Goal: Task Accomplishment & Management: Manage account settings

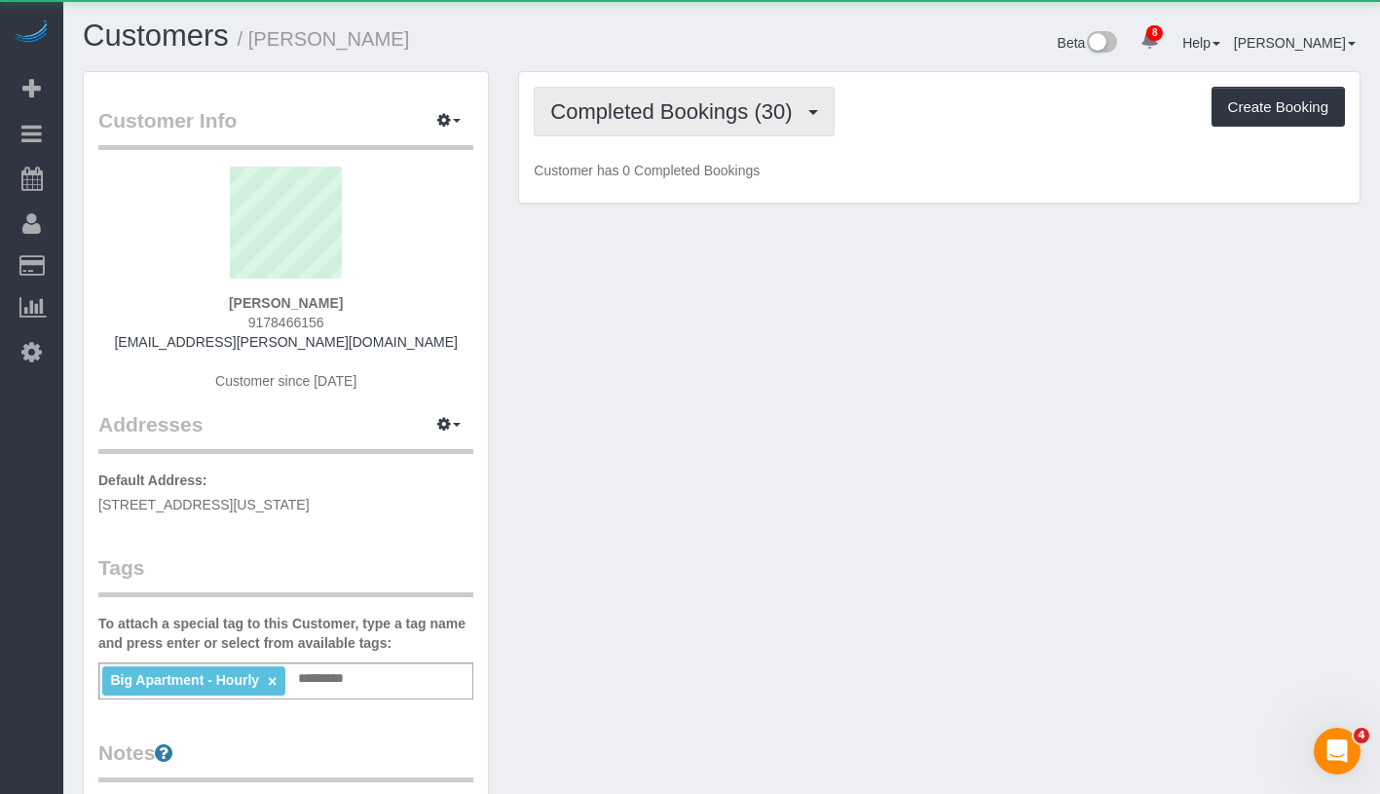
click at [670, 118] on span "Completed Bookings (30)" at bounding box center [675, 111] width 251 height 24
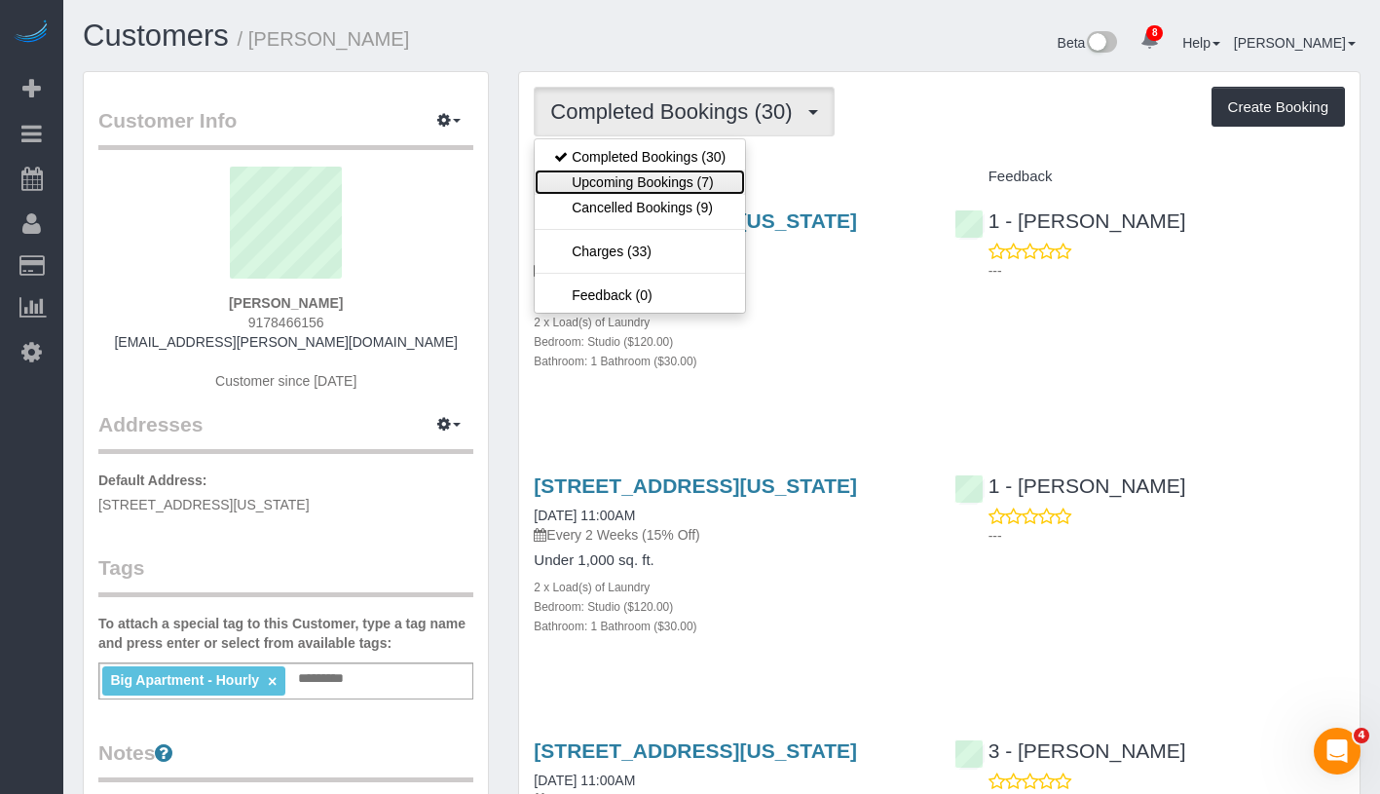
click at [667, 182] on link "Upcoming Bookings (7)" at bounding box center [640, 181] width 210 height 25
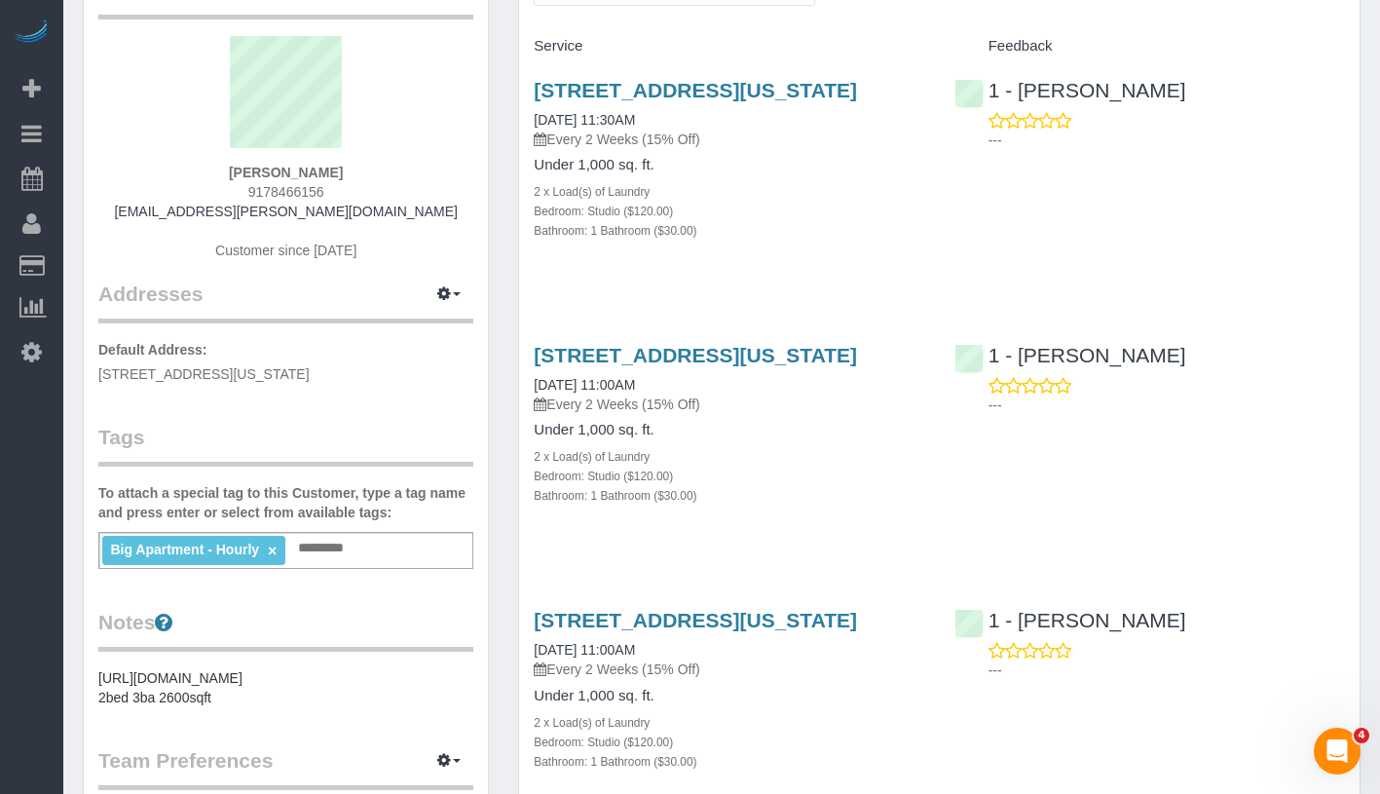
scroll to position [132, 0]
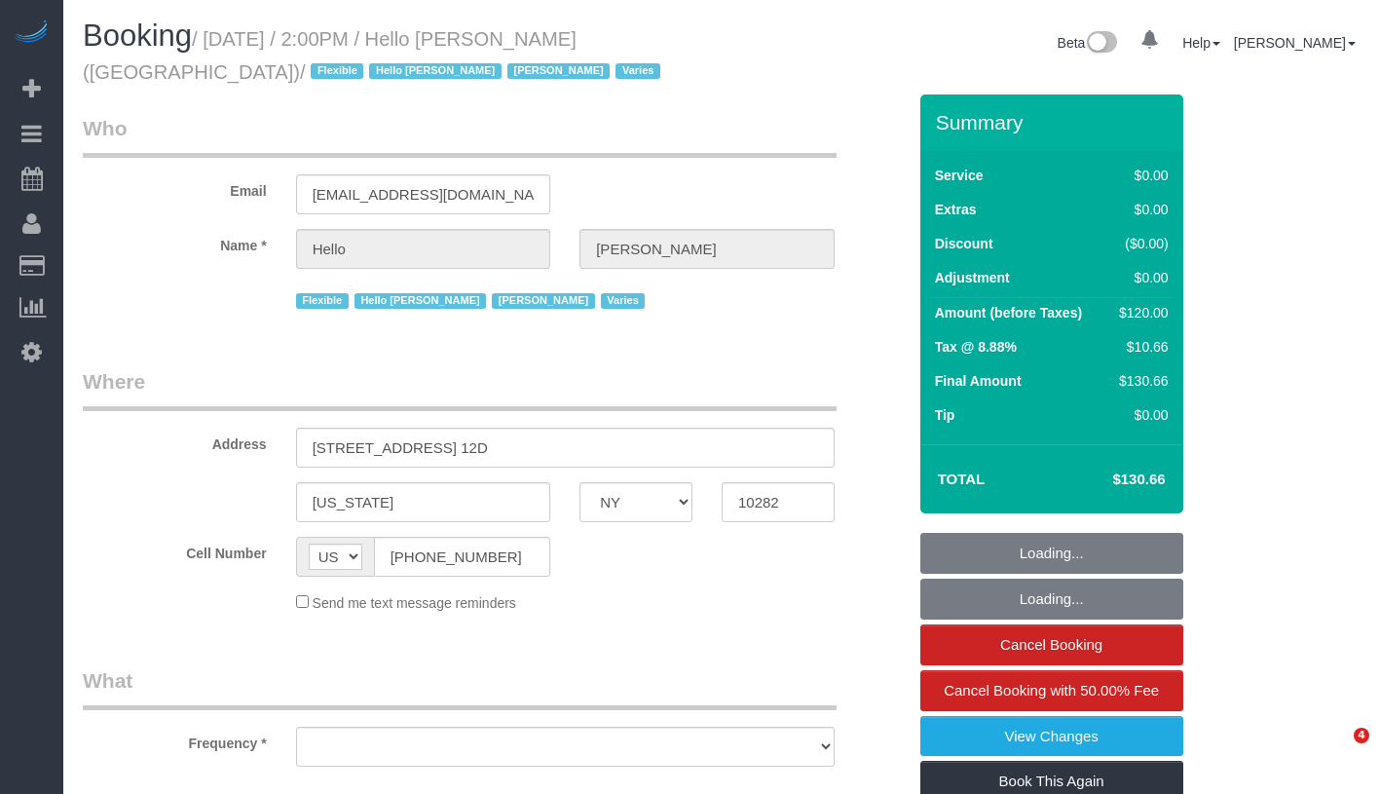
select select "NY"
select select "object:662"
select select "number:89"
select select "number:90"
select select "number:15"
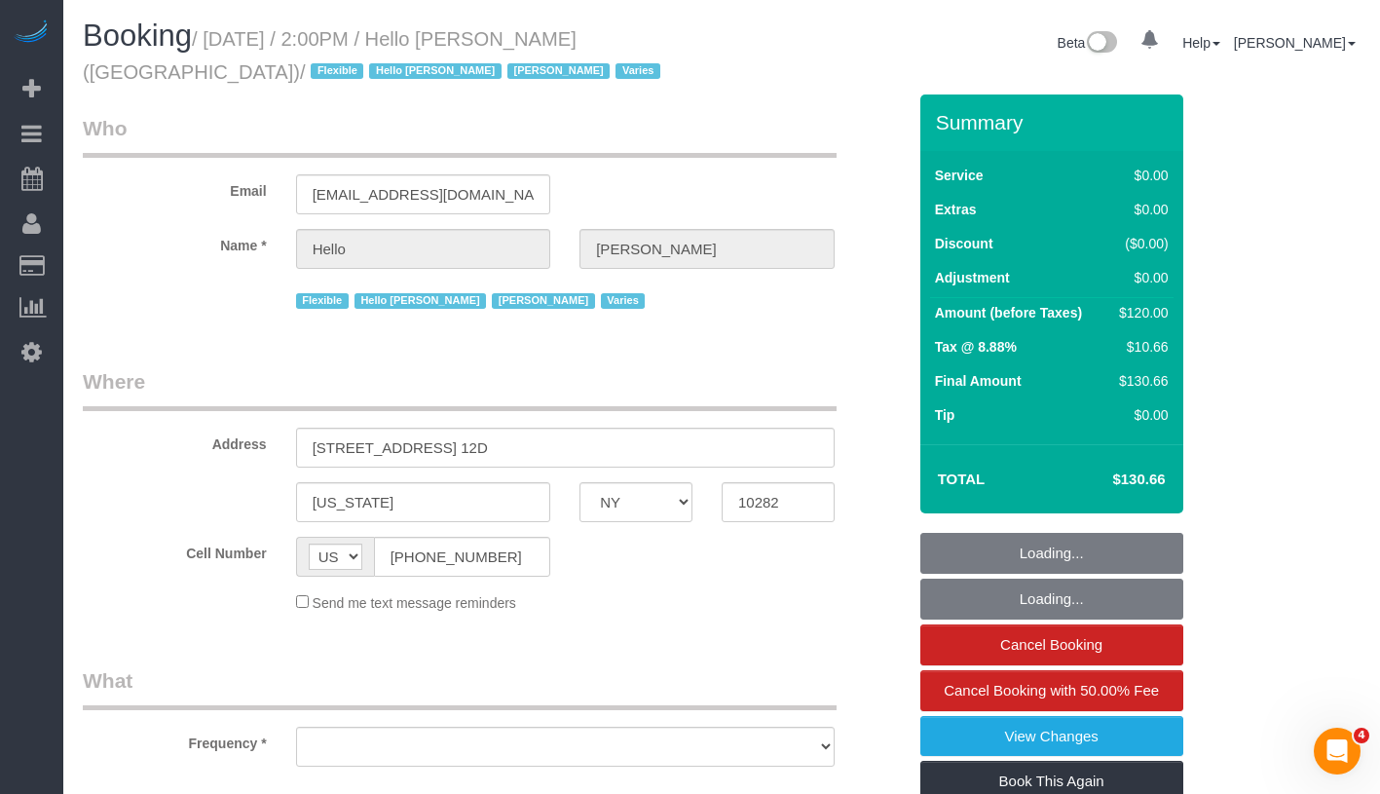
select select "number:6"
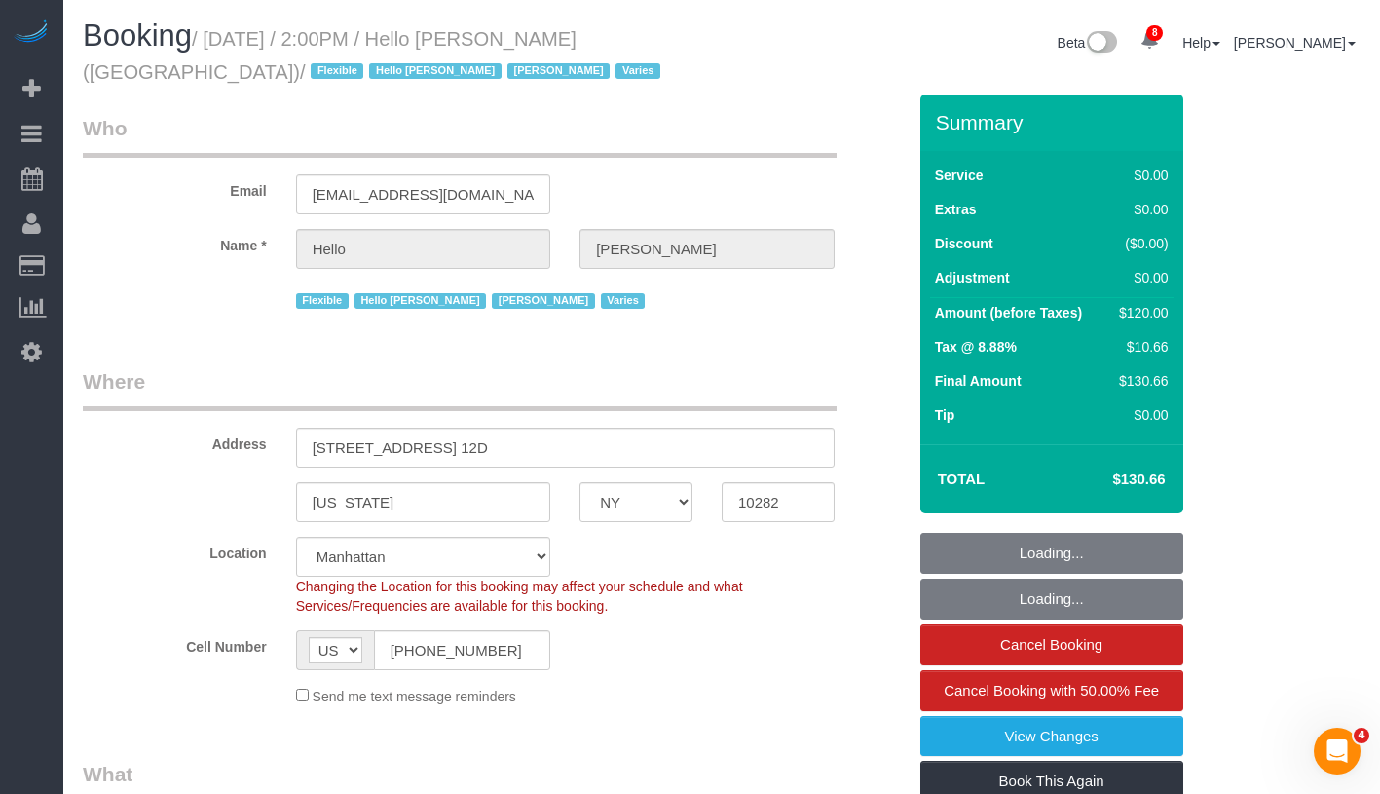
select select "object:837"
select select "1"
select select "spot1"
select select "1"
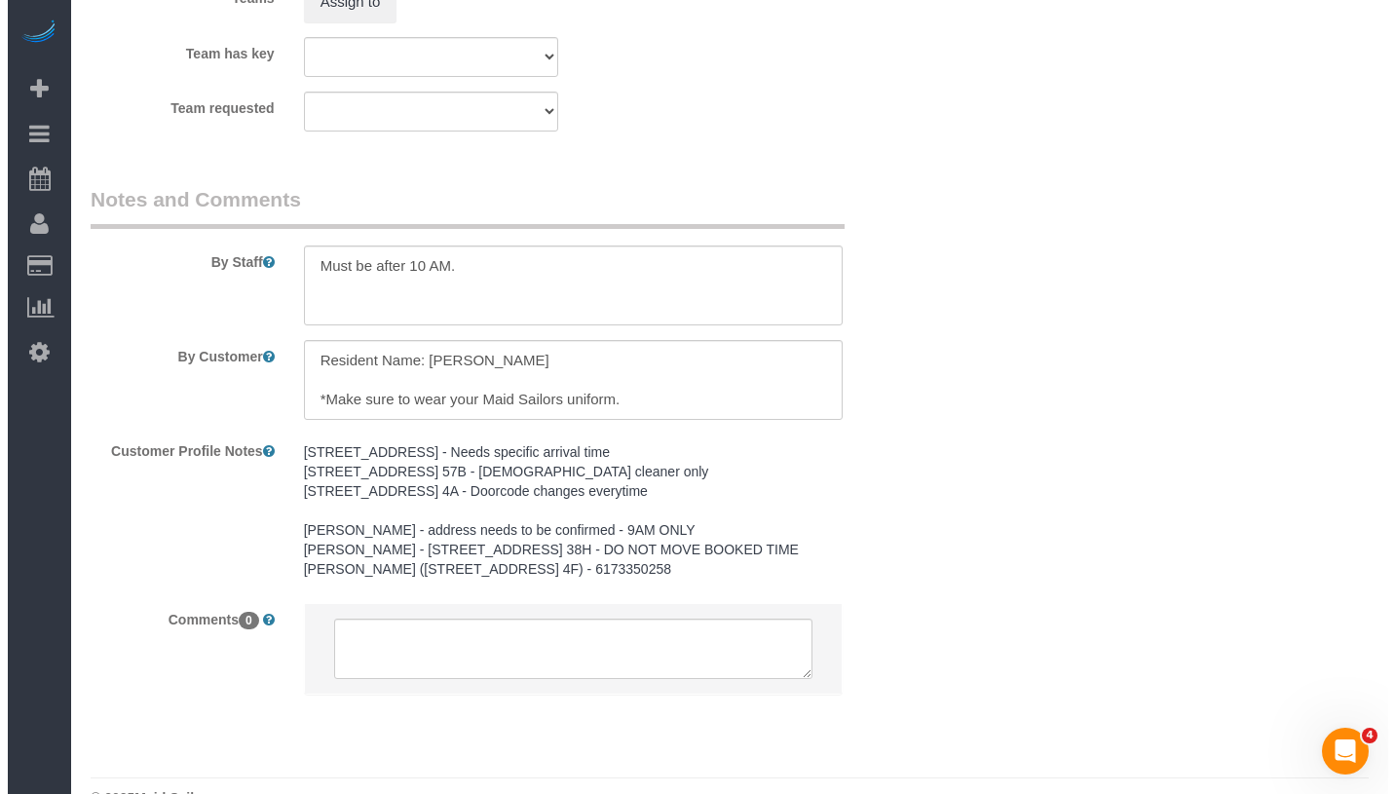
scroll to position [2448, 0]
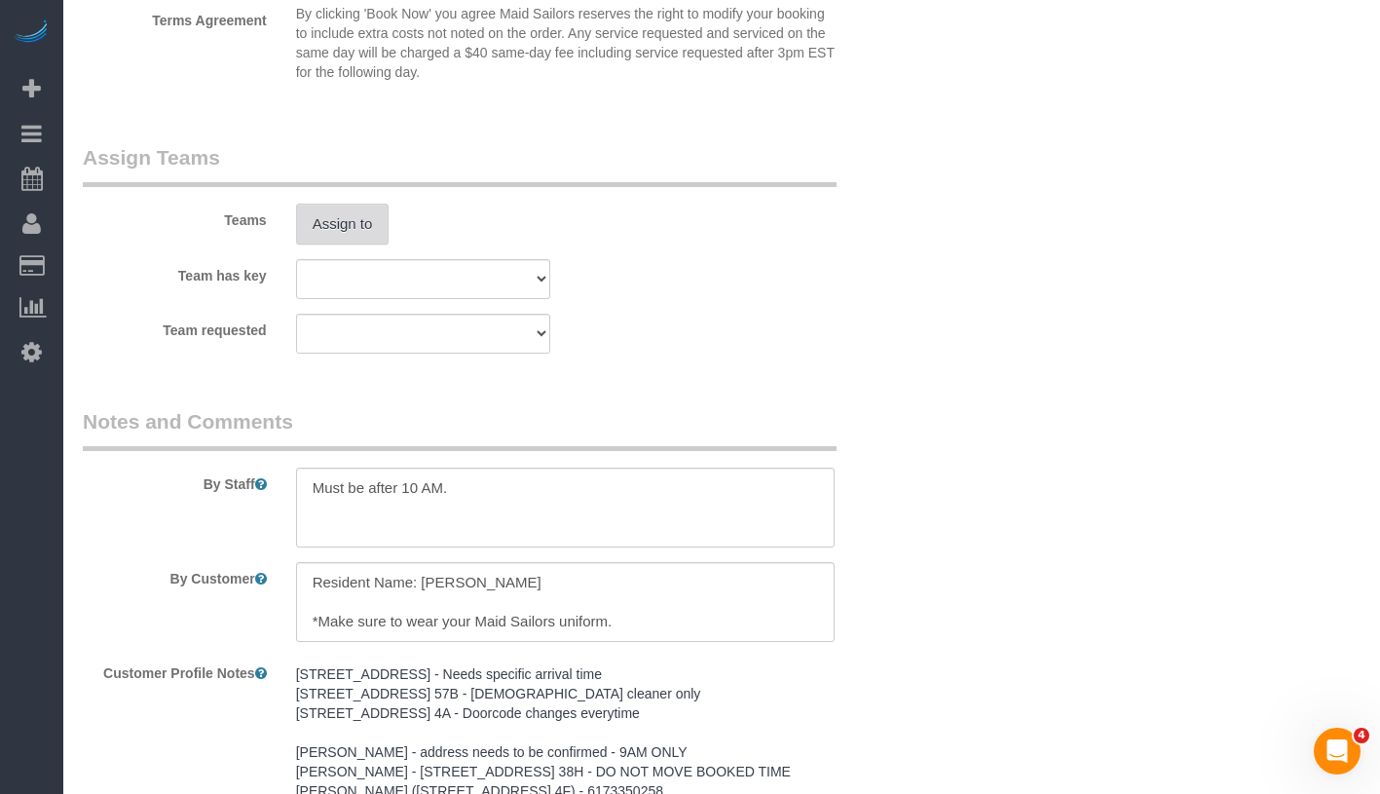
click at [364, 230] on button "Assign to" at bounding box center [343, 224] width 94 height 41
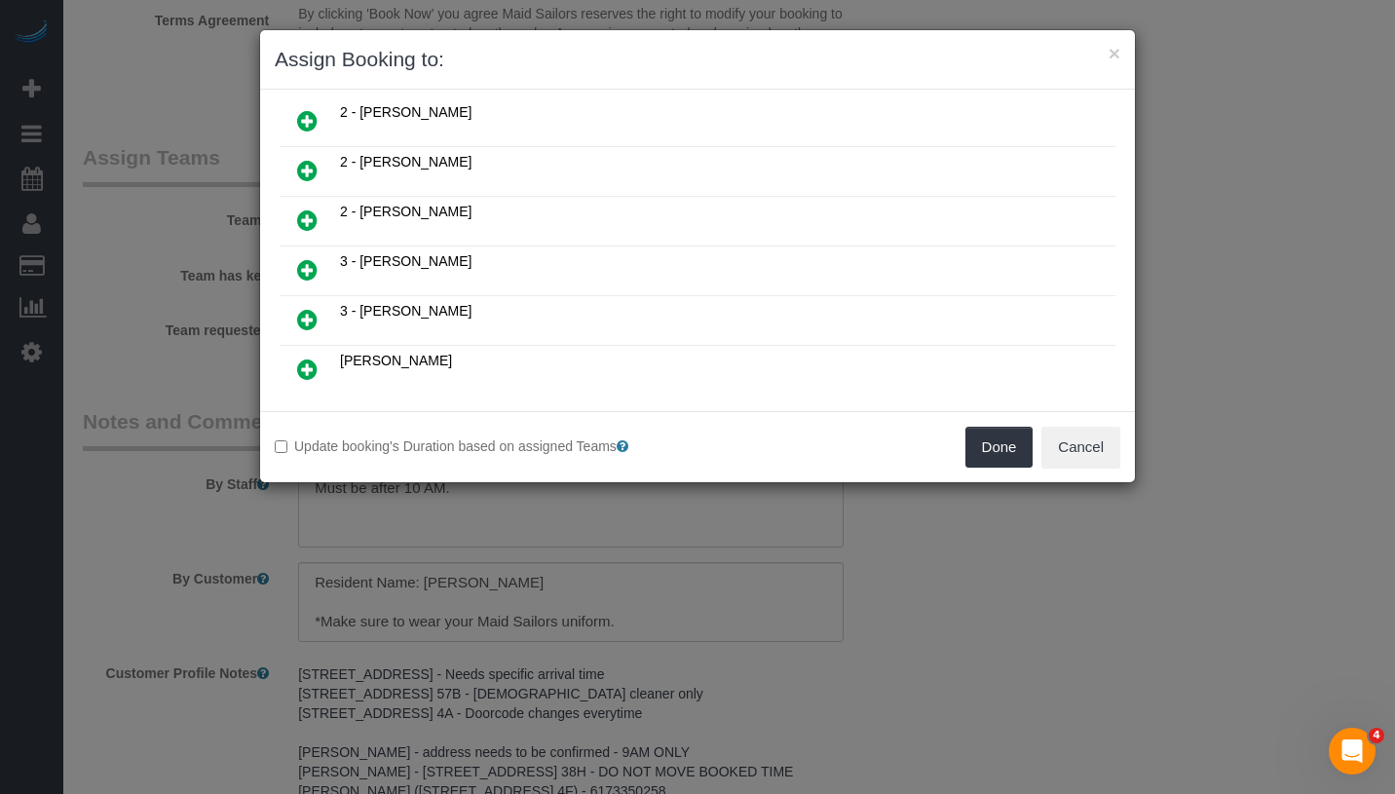
scroll to position [665, 0]
click at [306, 256] on icon at bounding box center [307, 267] width 20 height 23
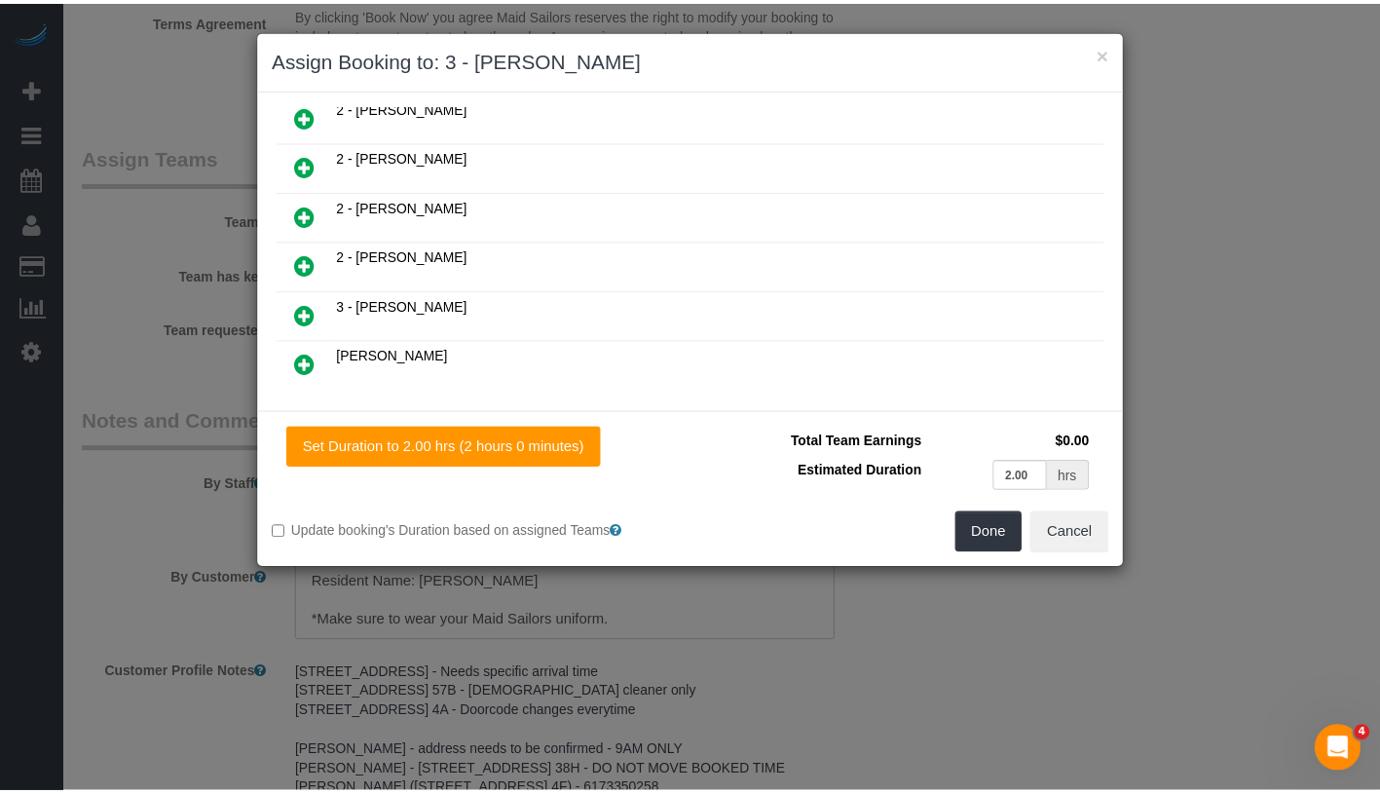
scroll to position [710, 0]
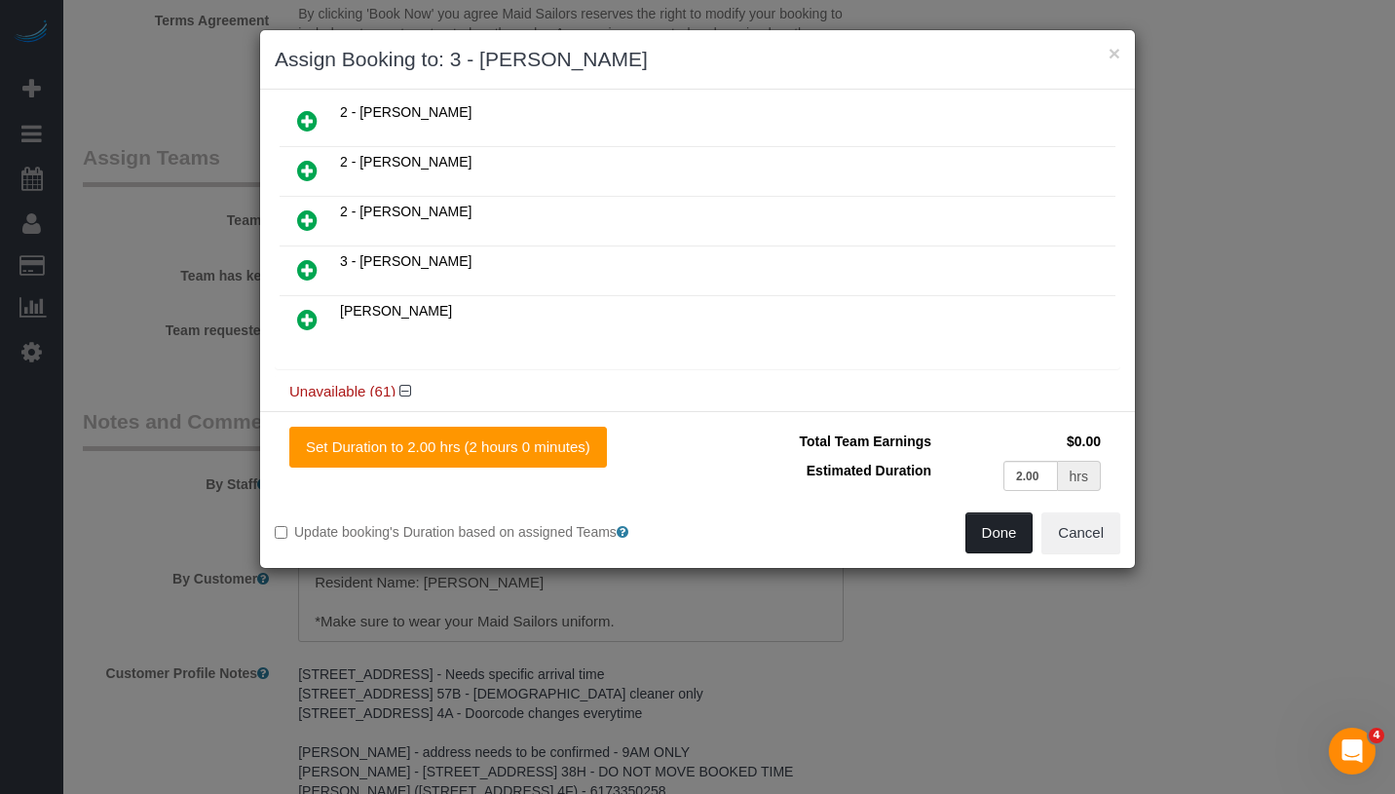
click at [1002, 544] on button "Done" at bounding box center [999, 532] width 68 height 41
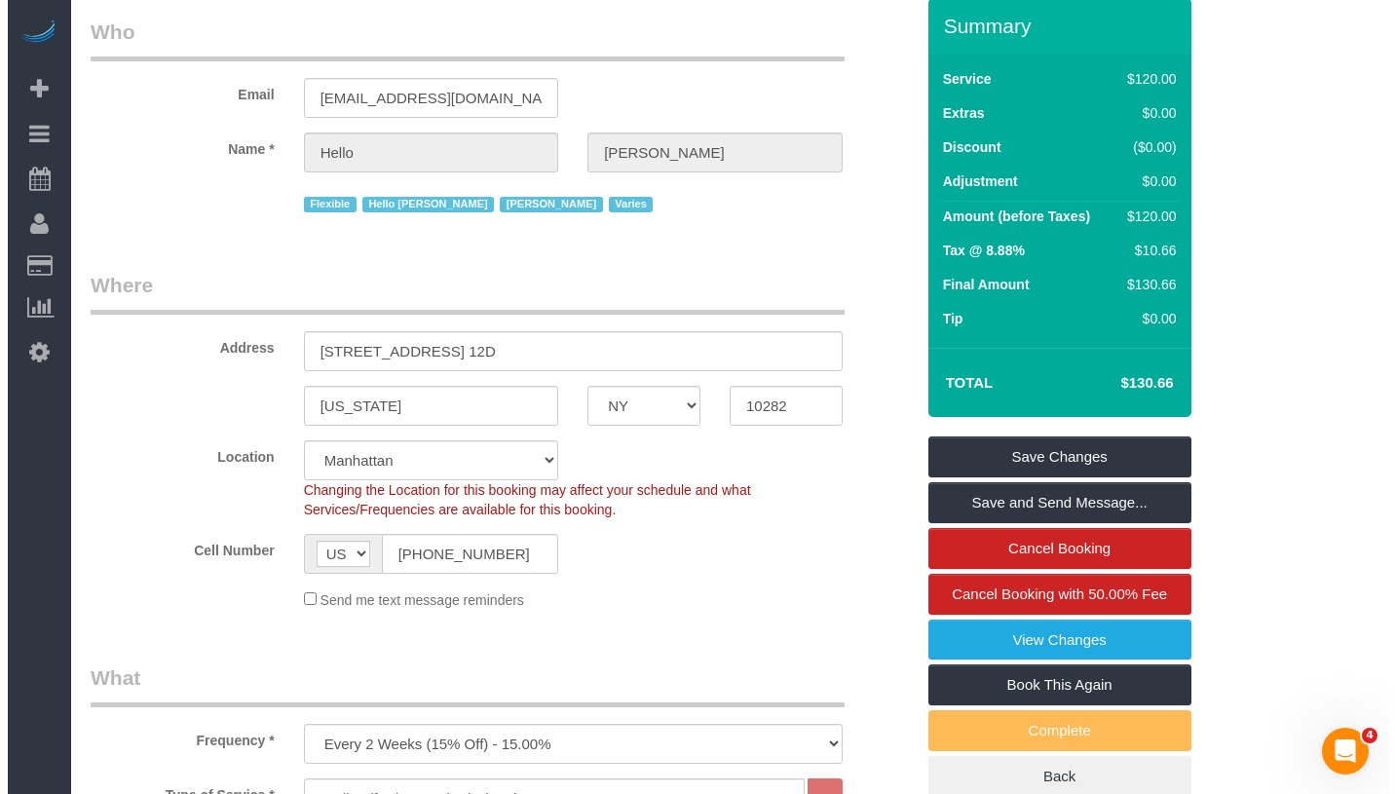
scroll to position [0, 0]
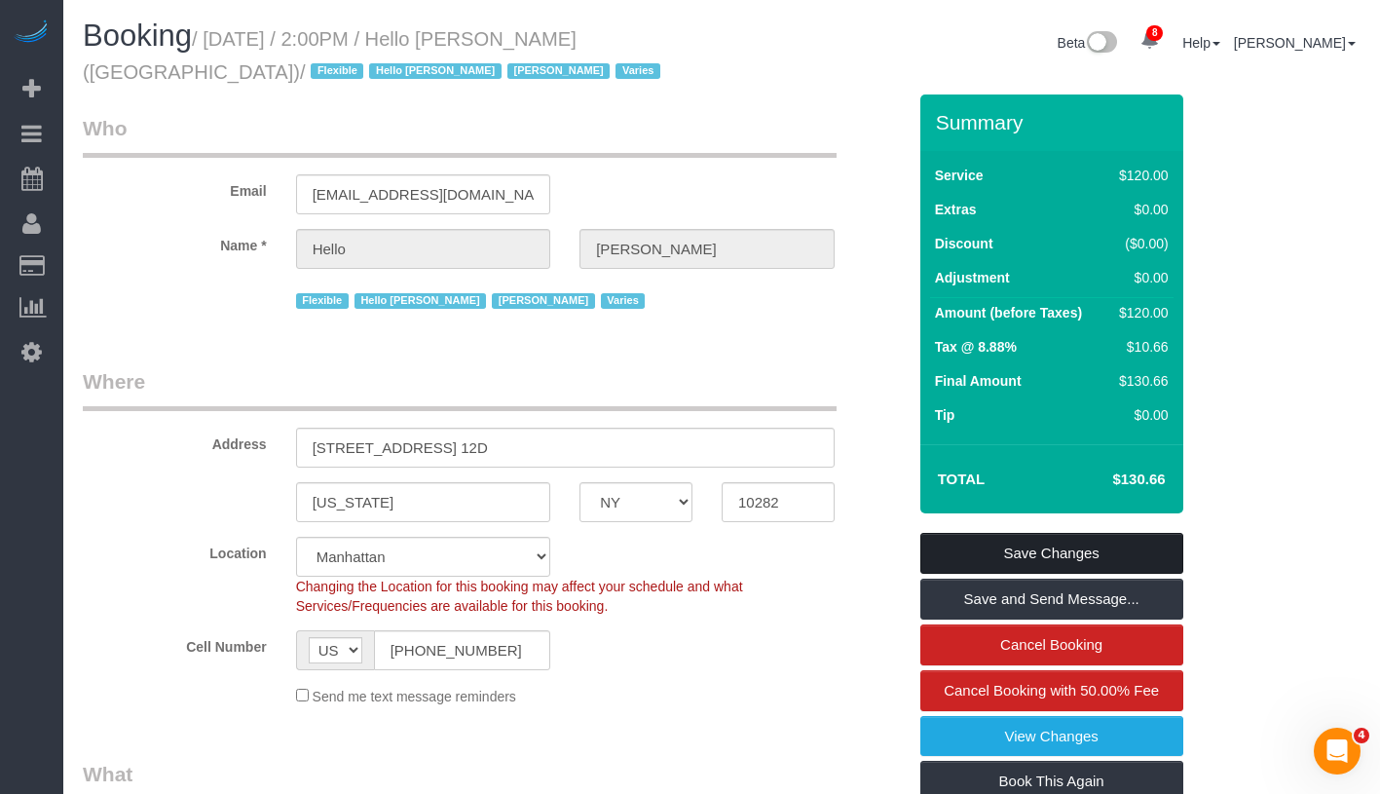
click at [1152, 554] on link "Save Changes" at bounding box center [1052, 553] width 263 height 41
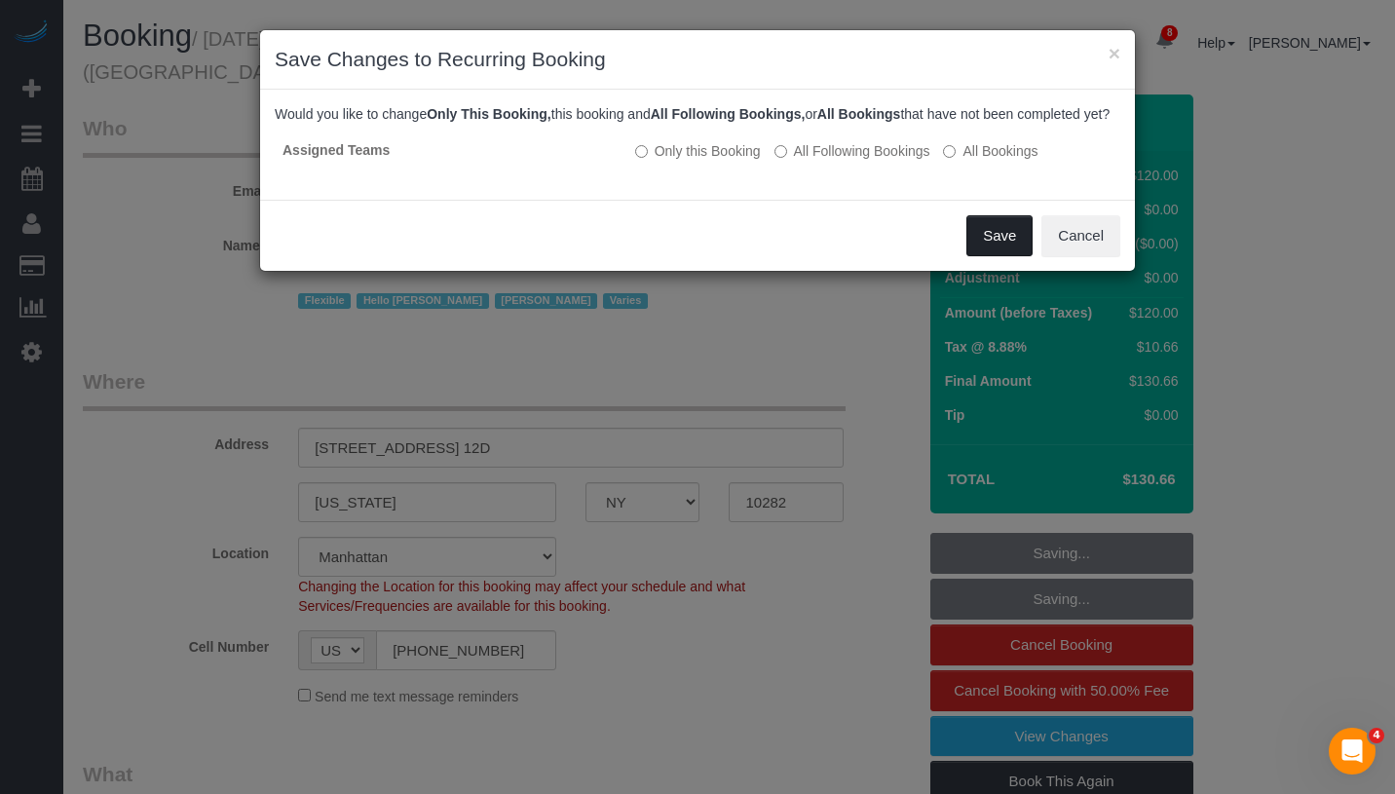
click at [986, 256] on button "Save" at bounding box center [999, 235] width 66 height 41
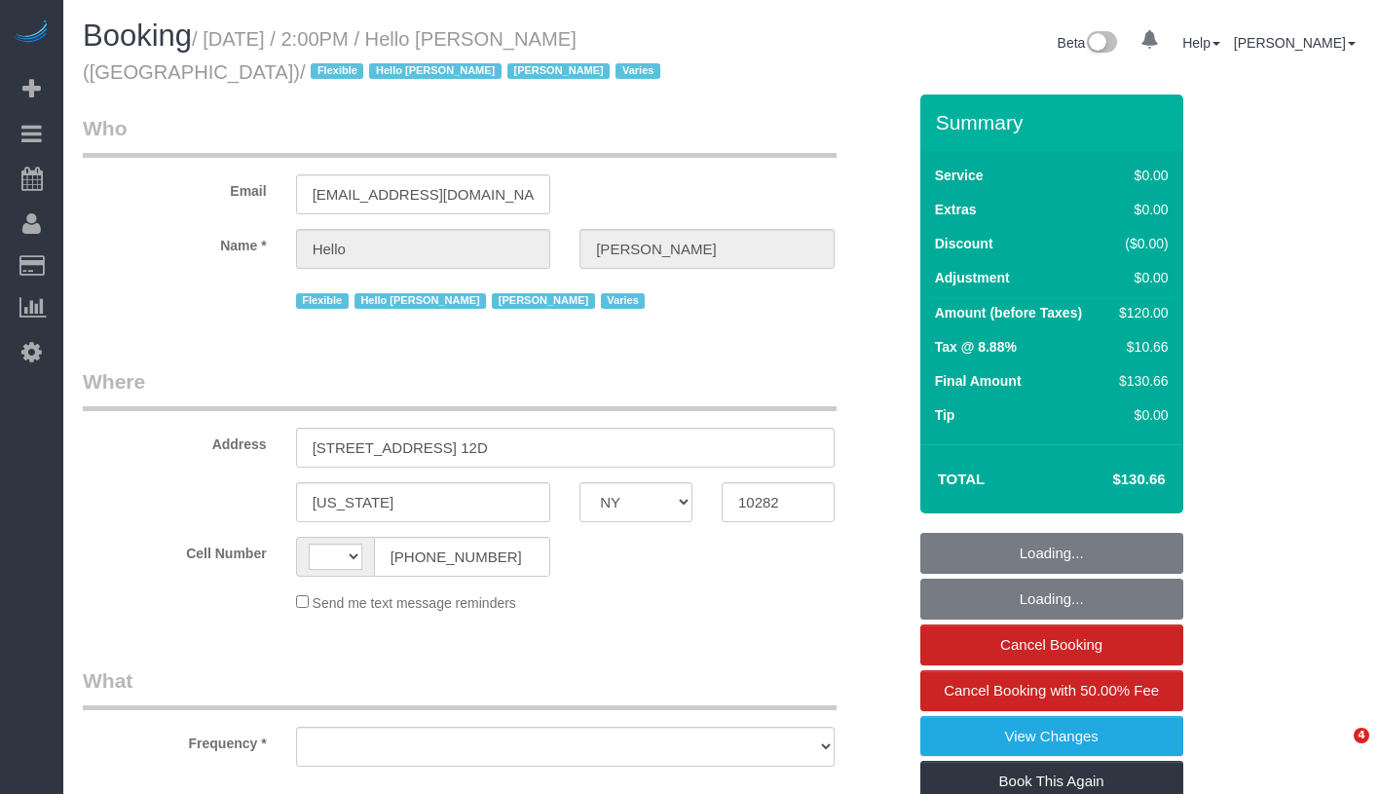
select select "NY"
select select "number:89"
select select "number:90"
select select "number:15"
select select "number:6"
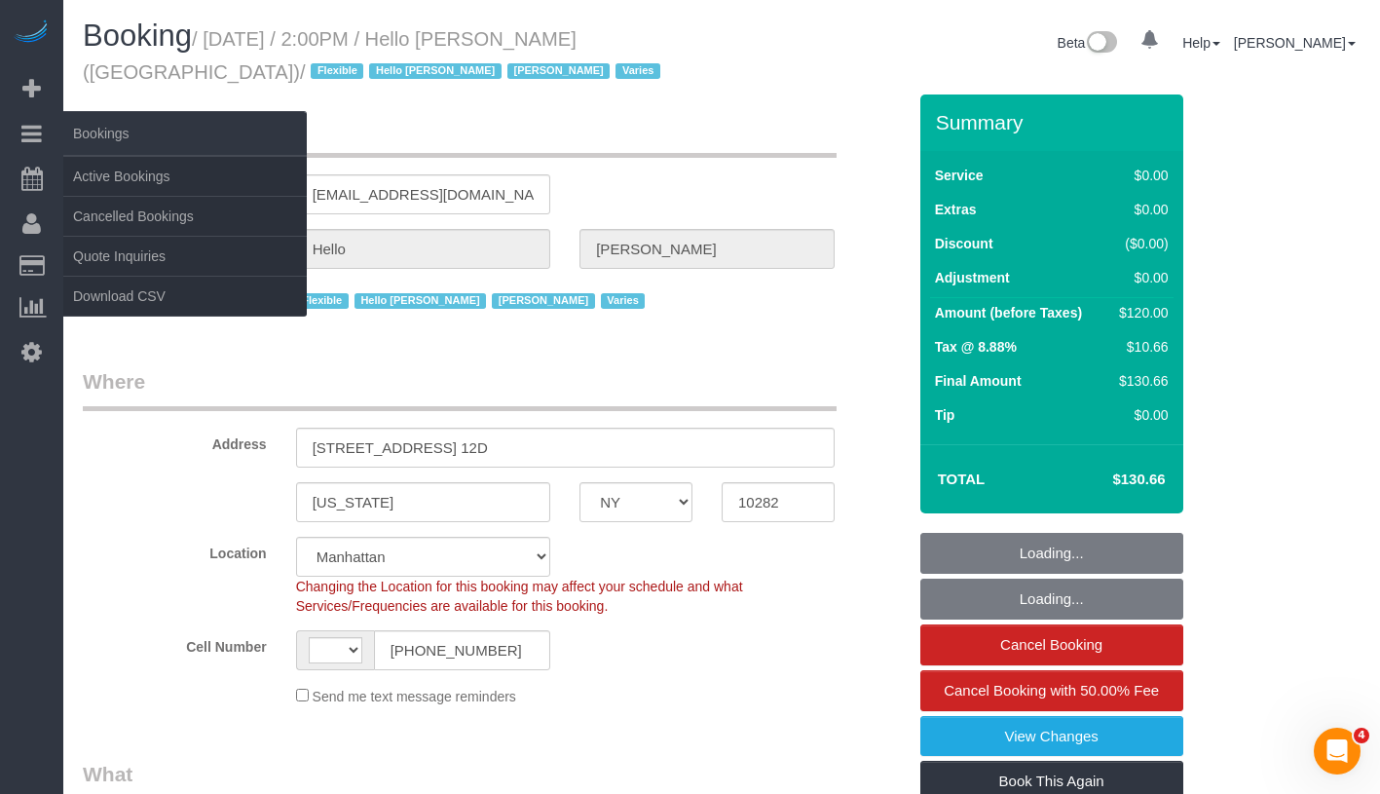
select select "1"
click at [142, 181] on link "Active Bookings" at bounding box center [185, 176] width 244 height 39
select select "string:US"
select select "object:936"
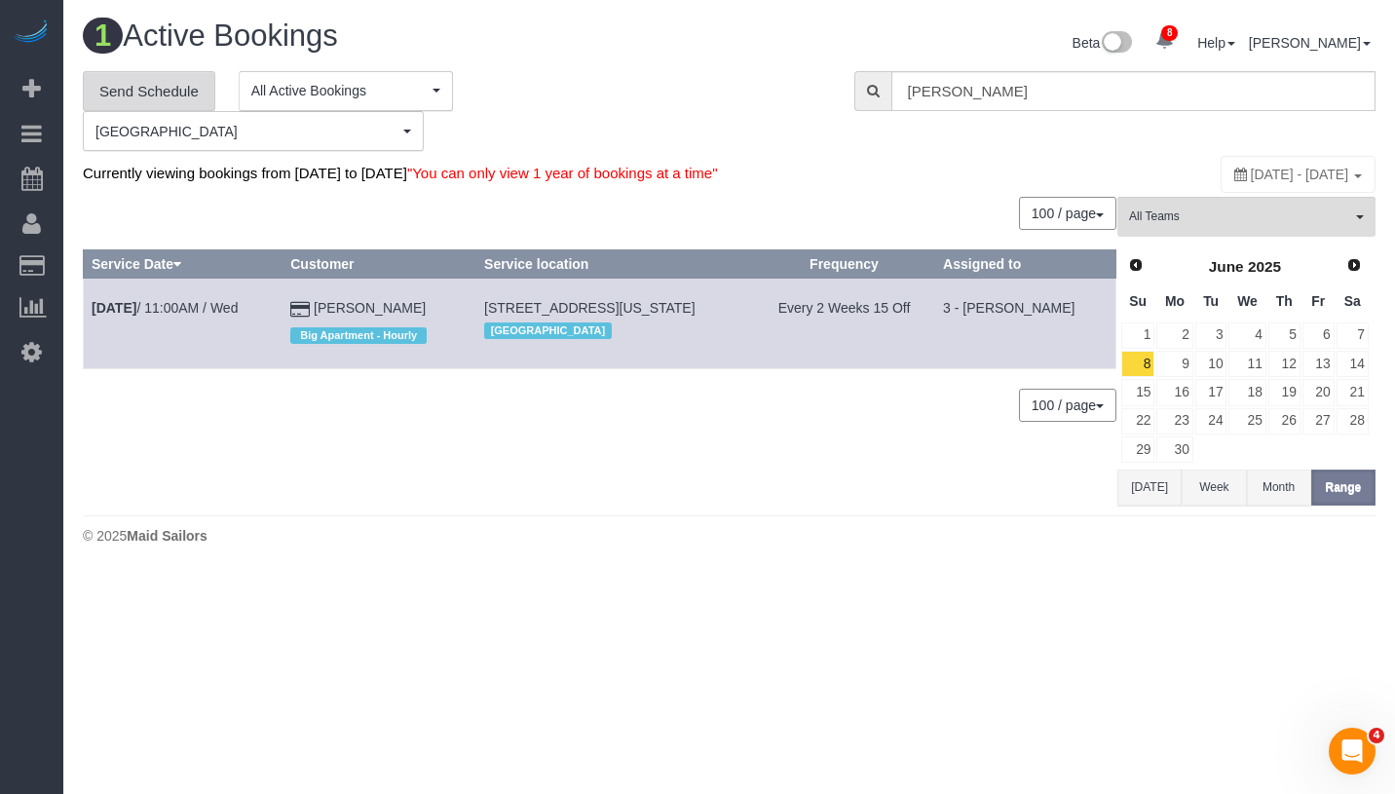
click at [150, 93] on link "Send Schedule" at bounding box center [149, 91] width 132 height 41
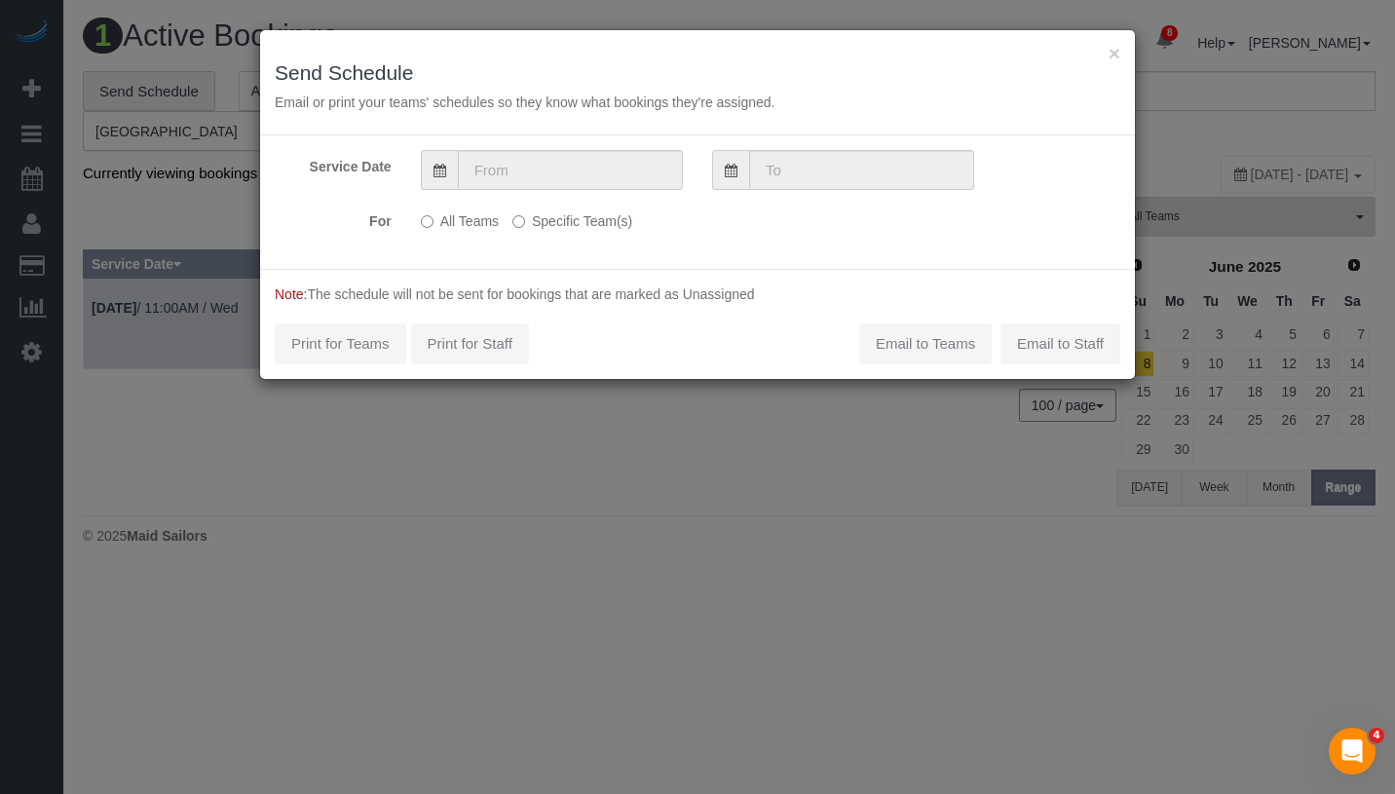
click at [527, 224] on label "Specific Team(s)" at bounding box center [572, 218] width 120 height 26
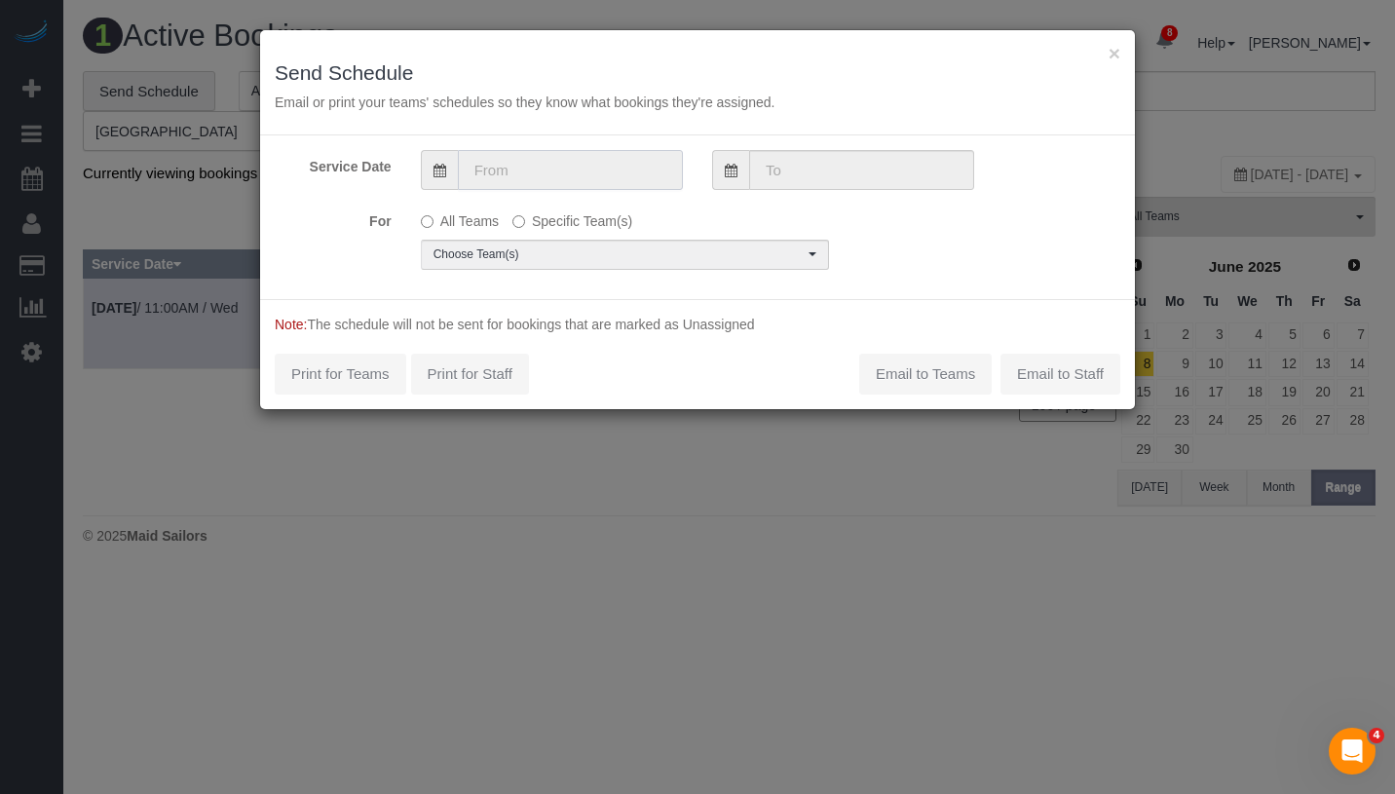
click at [578, 174] on input "text" at bounding box center [570, 170] width 225 height 40
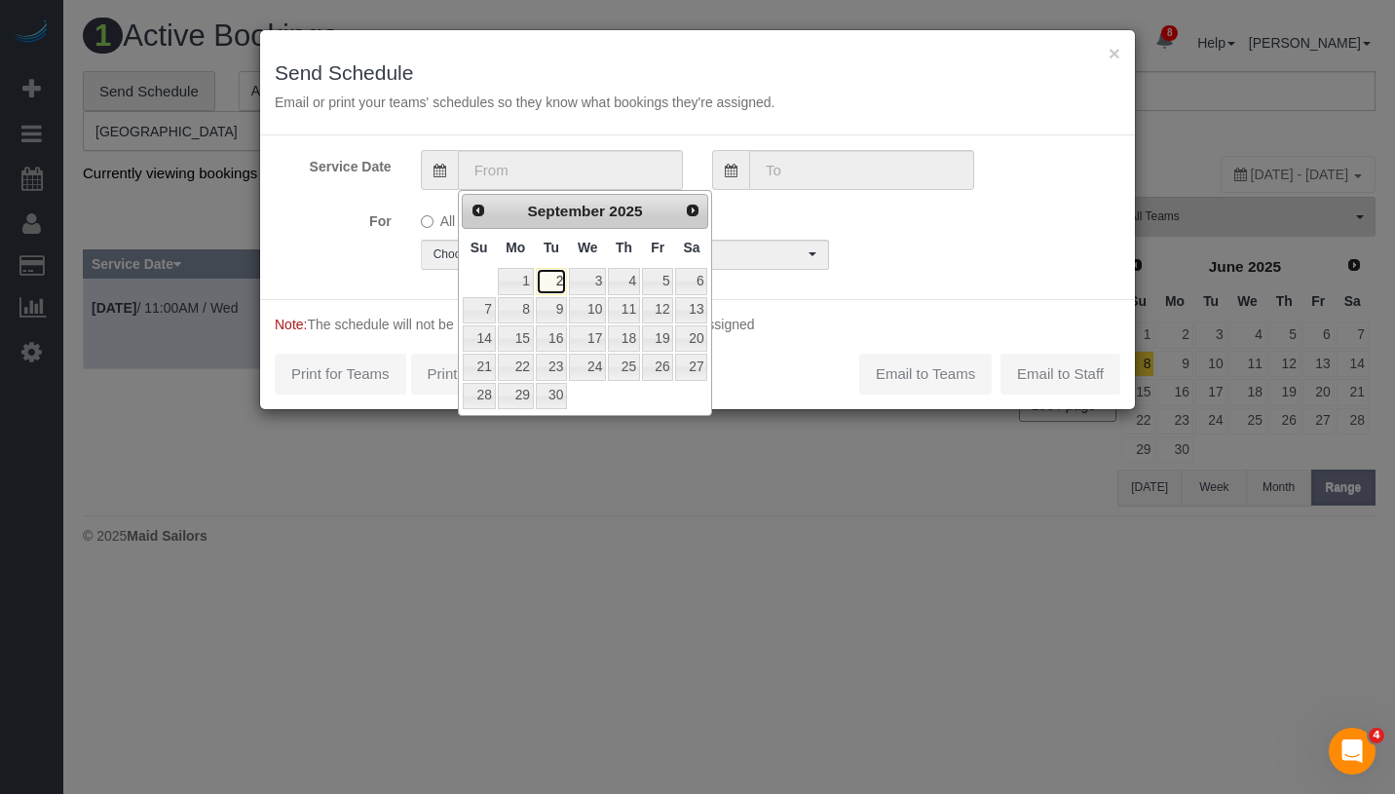
click at [552, 281] on link "2" at bounding box center [551, 281] width 31 height 26
type input "[DATE]"
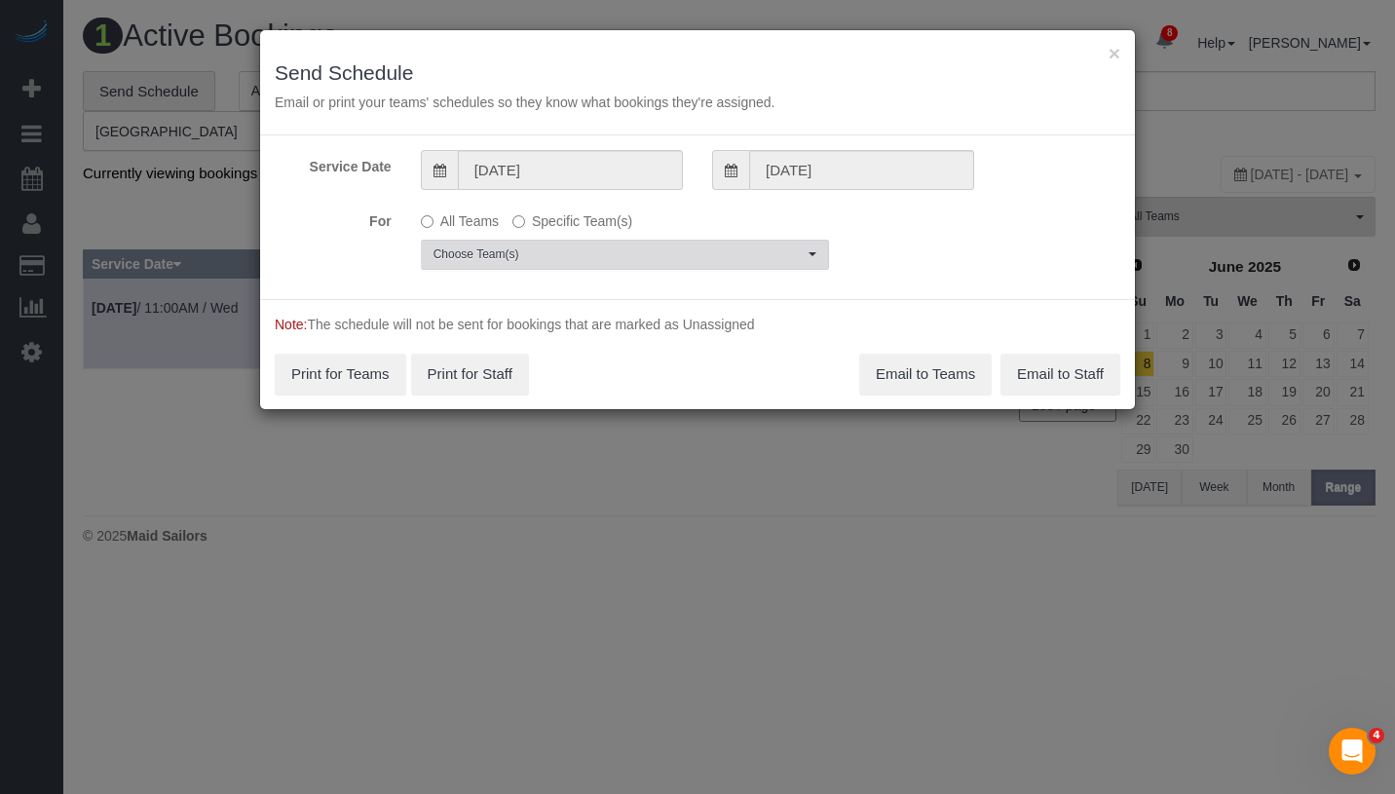
click at [590, 250] on span "Choose Team(s)" at bounding box center [618, 254] width 370 height 17
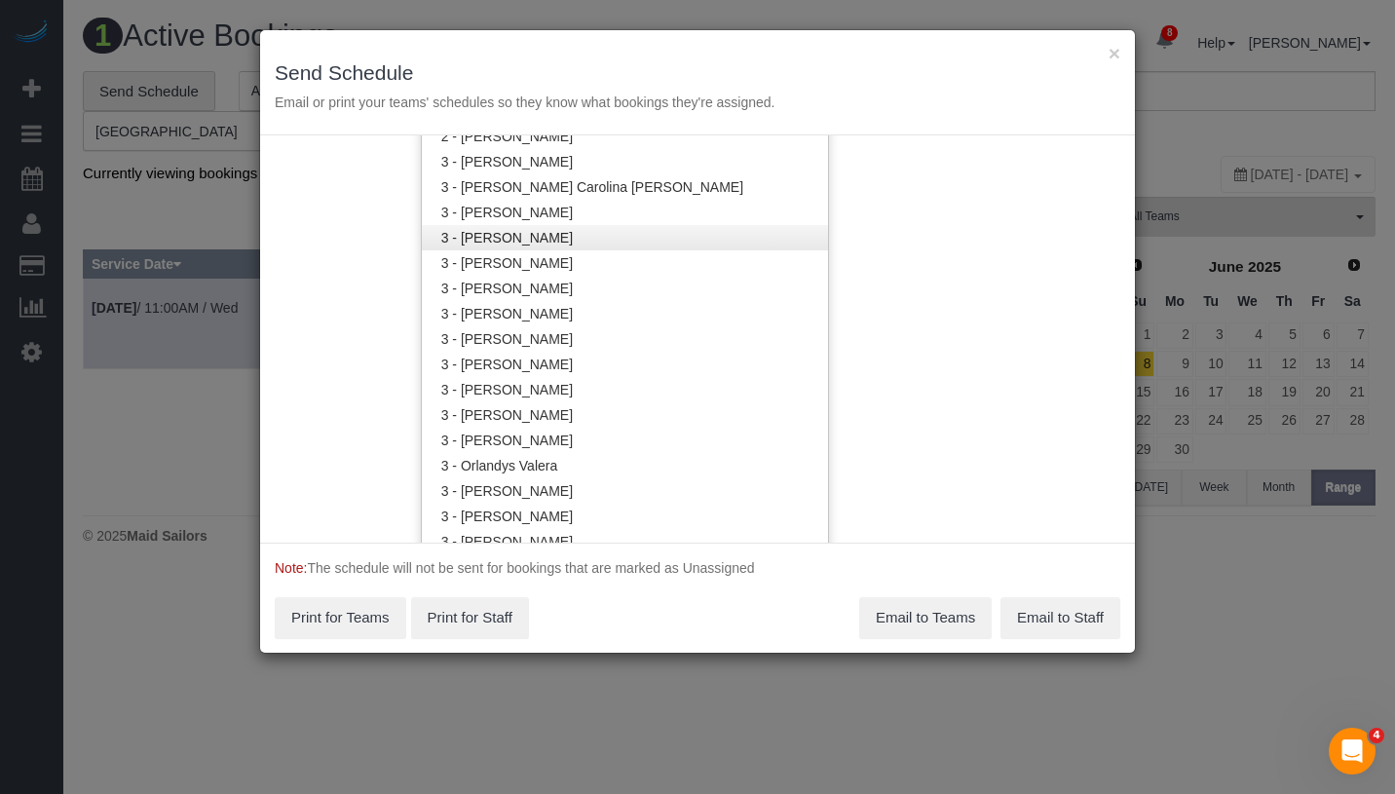
scroll to position [1522, 0]
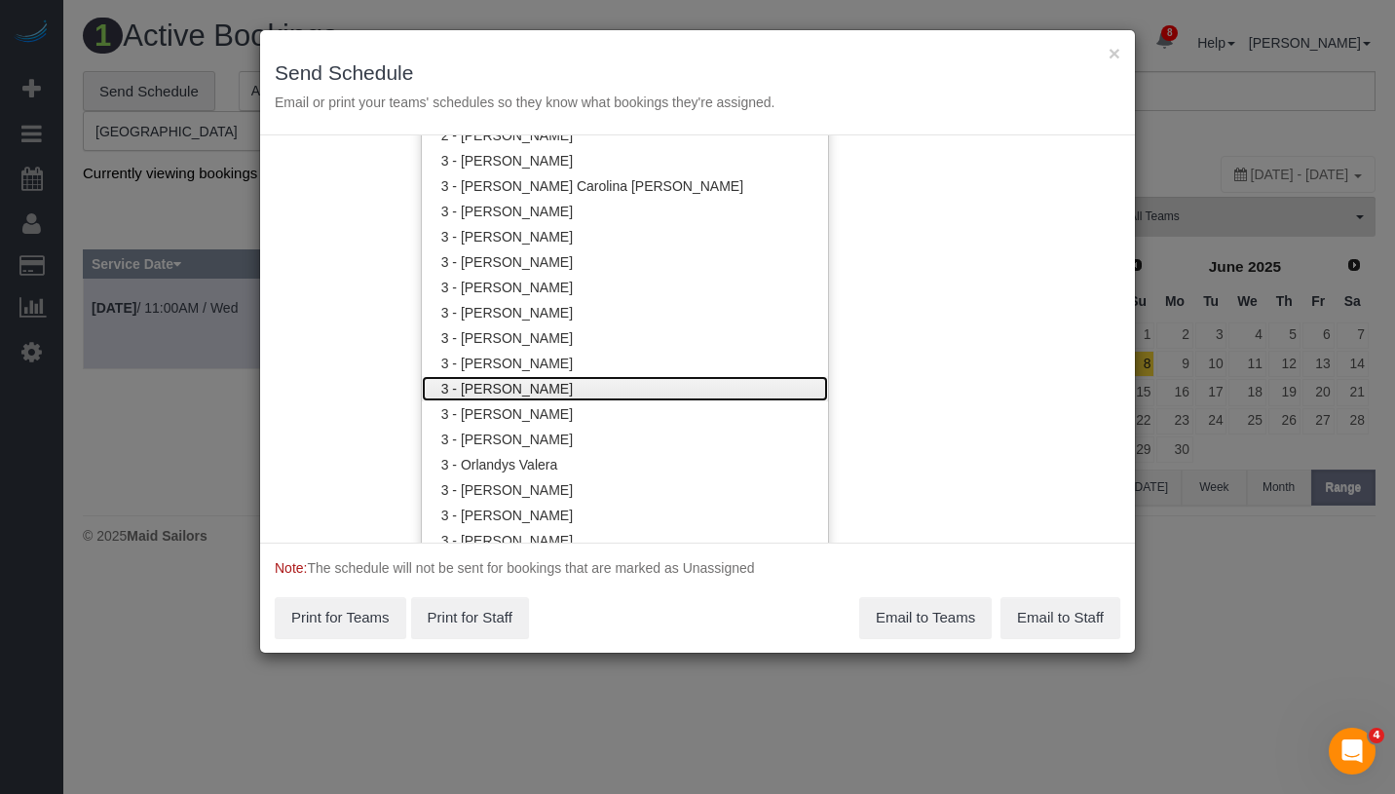
click at [594, 387] on link "3 - [PERSON_NAME]" at bounding box center [625, 388] width 406 height 25
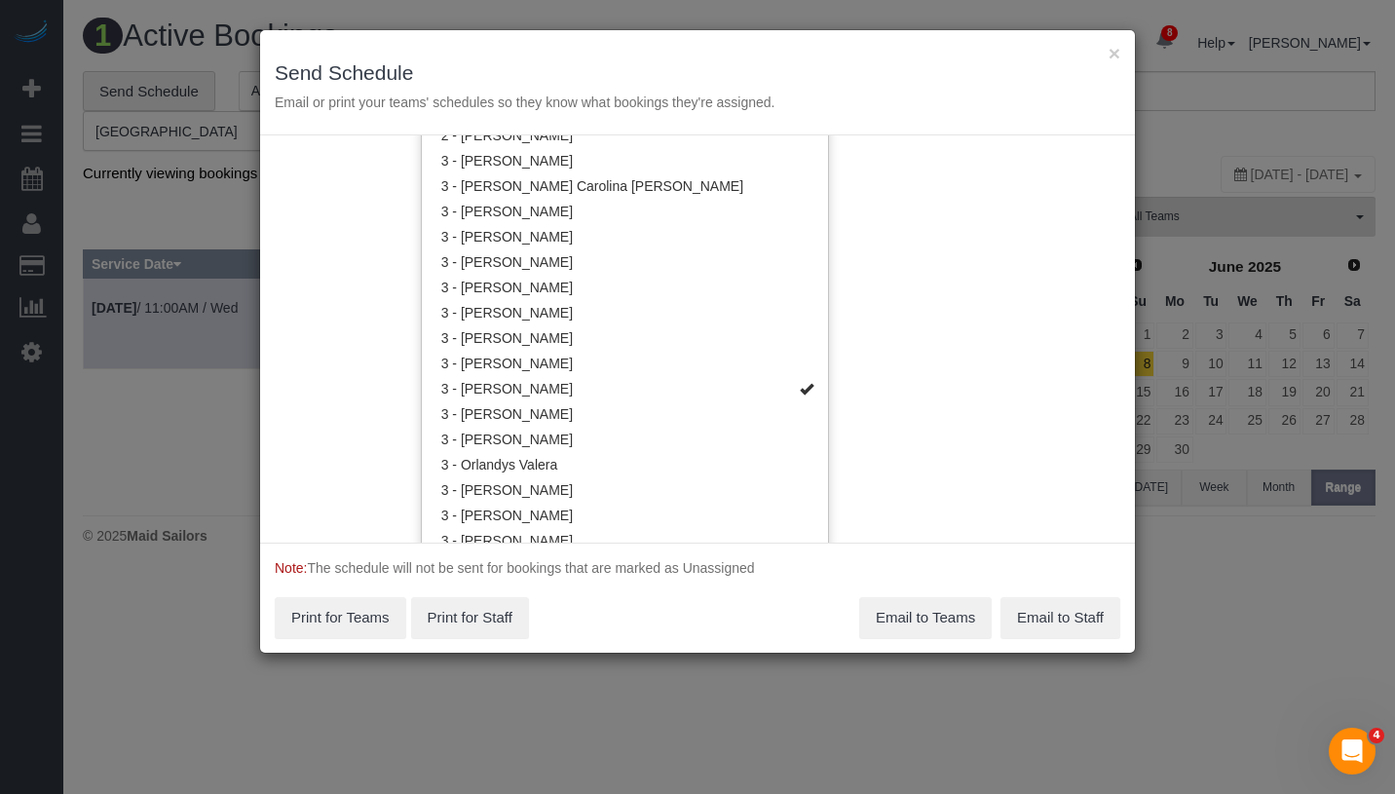
click at [924, 322] on div "Service Date 09/02/2025 09/02/2025 For All Teams Specific Team(s) 3 - Mariama D…" at bounding box center [697, 338] width 875 height 407
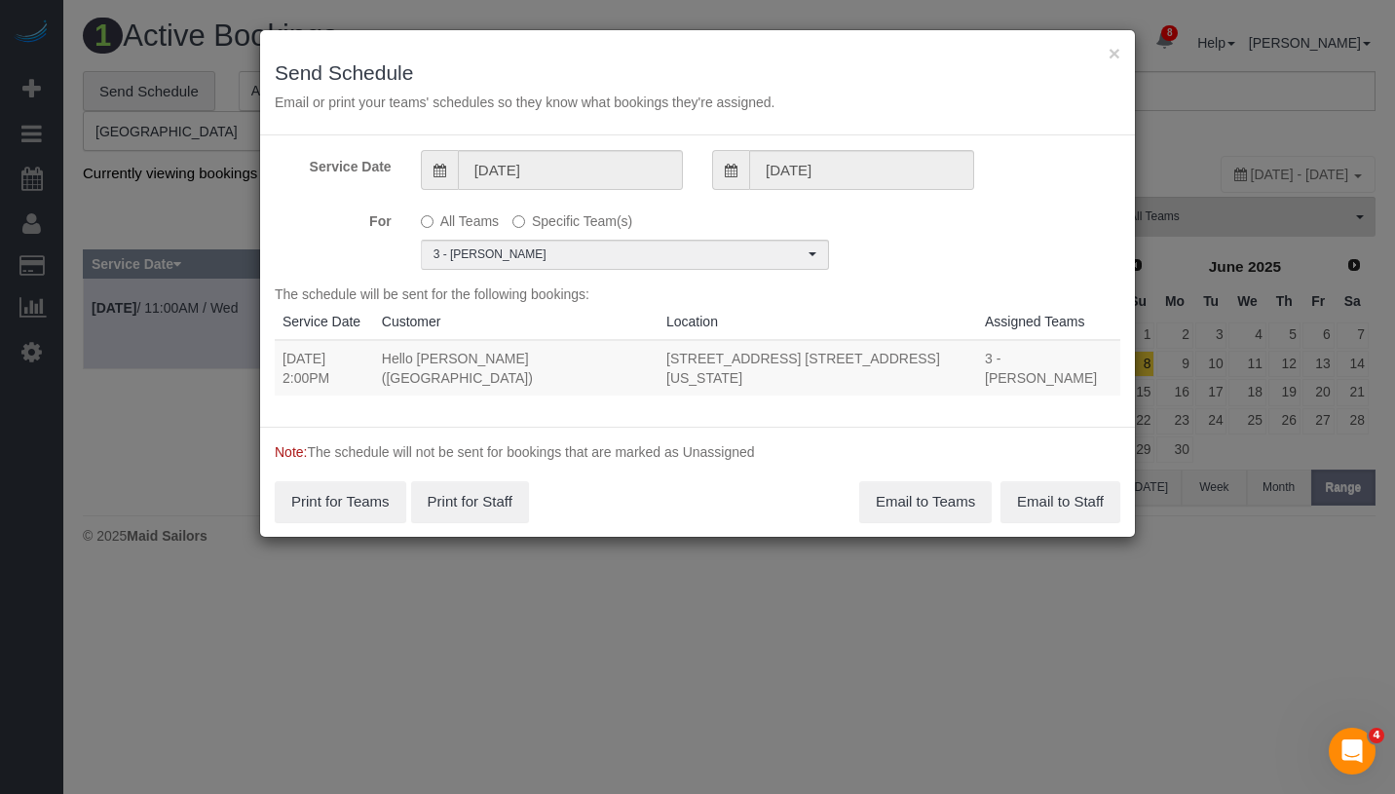
drag, startPoint x: 275, startPoint y: 357, endPoint x: 911, endPoint y: 372, distance: 636.3
click at [911, 372] on tr "09/02/2025 2:00PM Hello Alfred (NYC) 325 North End Ave, Apt. 12d, New York, NY …" at bounding box center [698, 368] width 846 height 56
copy tr "09/02/2025 2:00PM Hello Alfred (NYC) 325 North End Ave, Apt. 12d, New York, NY …"
click at [905, 495] on button "Email to Teams" at bounding box center [925, 501] width 132 height 41
